Goal: Navigation & Orientation: Find specific page/section

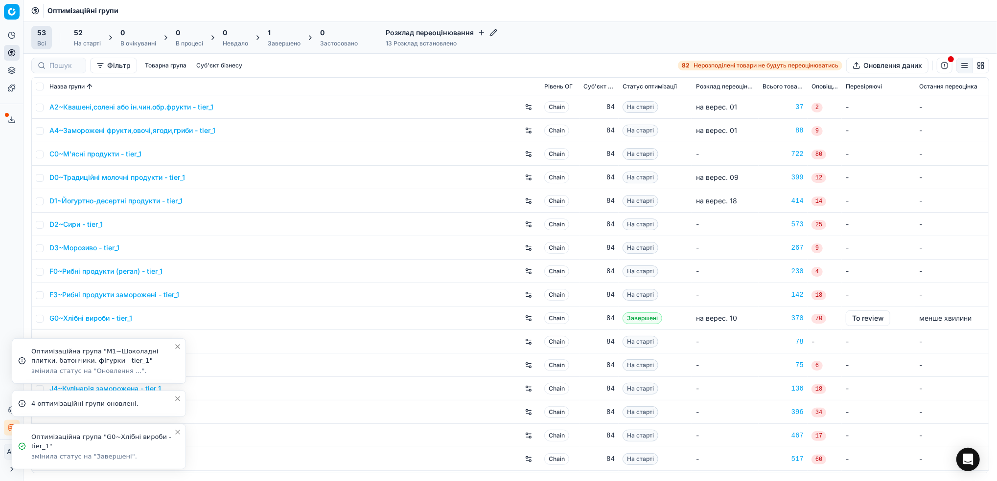
click at [176, 434] on icon "Close toast" at bounding box center [178, 433] width 4 height 4
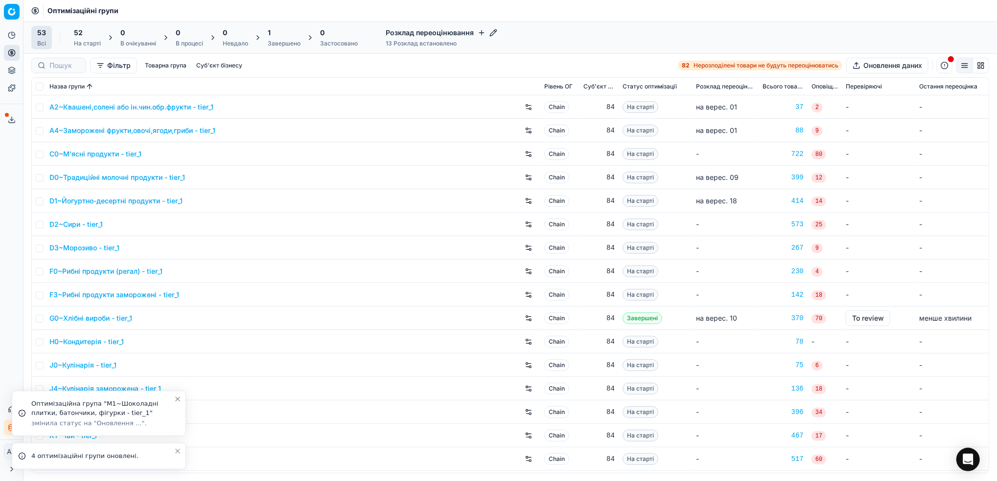
click at [177, 450] on icon "Close toast" at bounding box center [178, 452] width 8 height 8
click at [178, 436] on button "Close toast" at bounding box center [178, 433] width 12 height 12
